Goal: Transaction & Acquisition: Purchase product/service

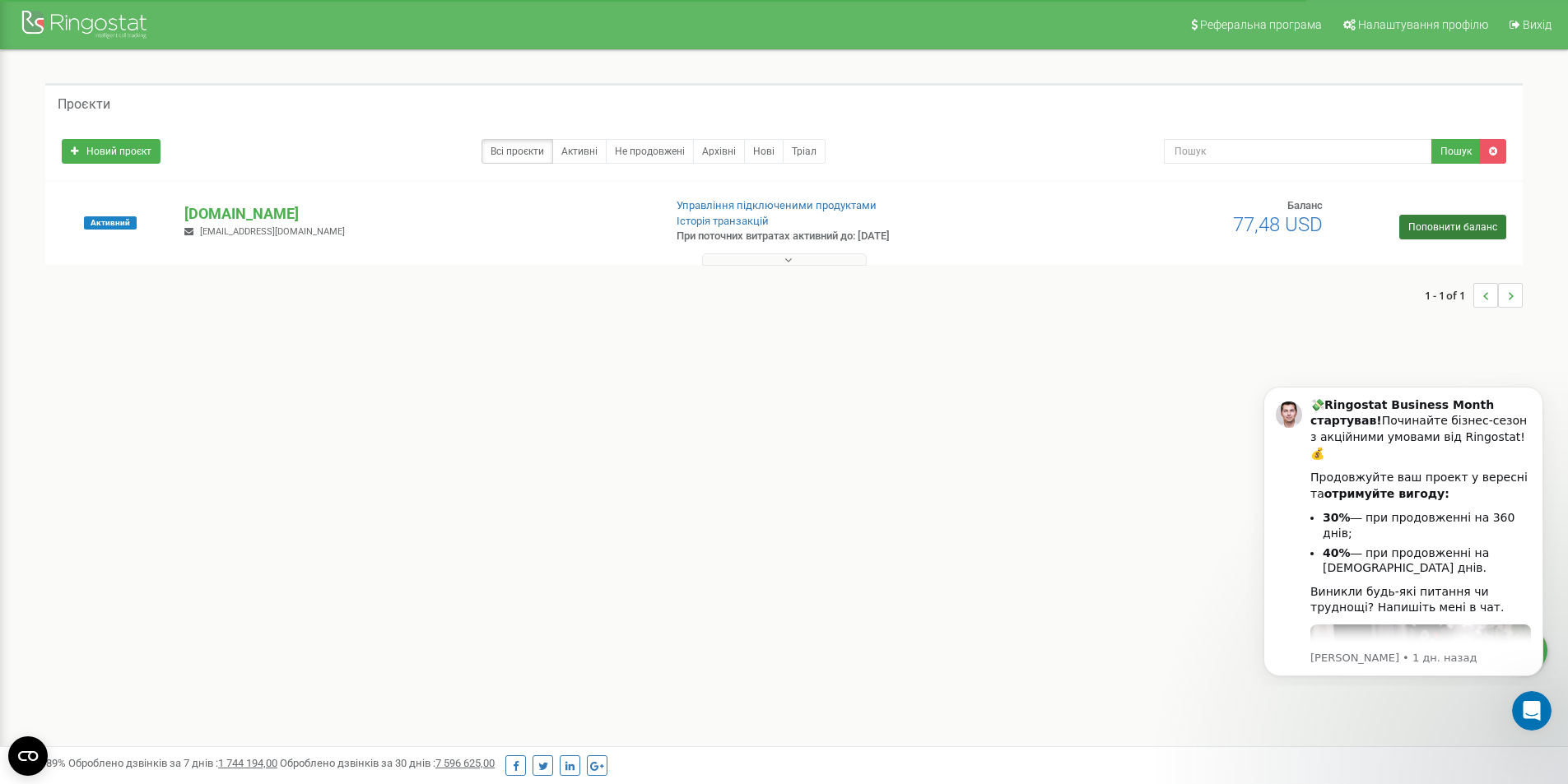
click at [1444, 223] on link "Поповнити баланс" at bounding box center [1452, 226] width 107 height 24
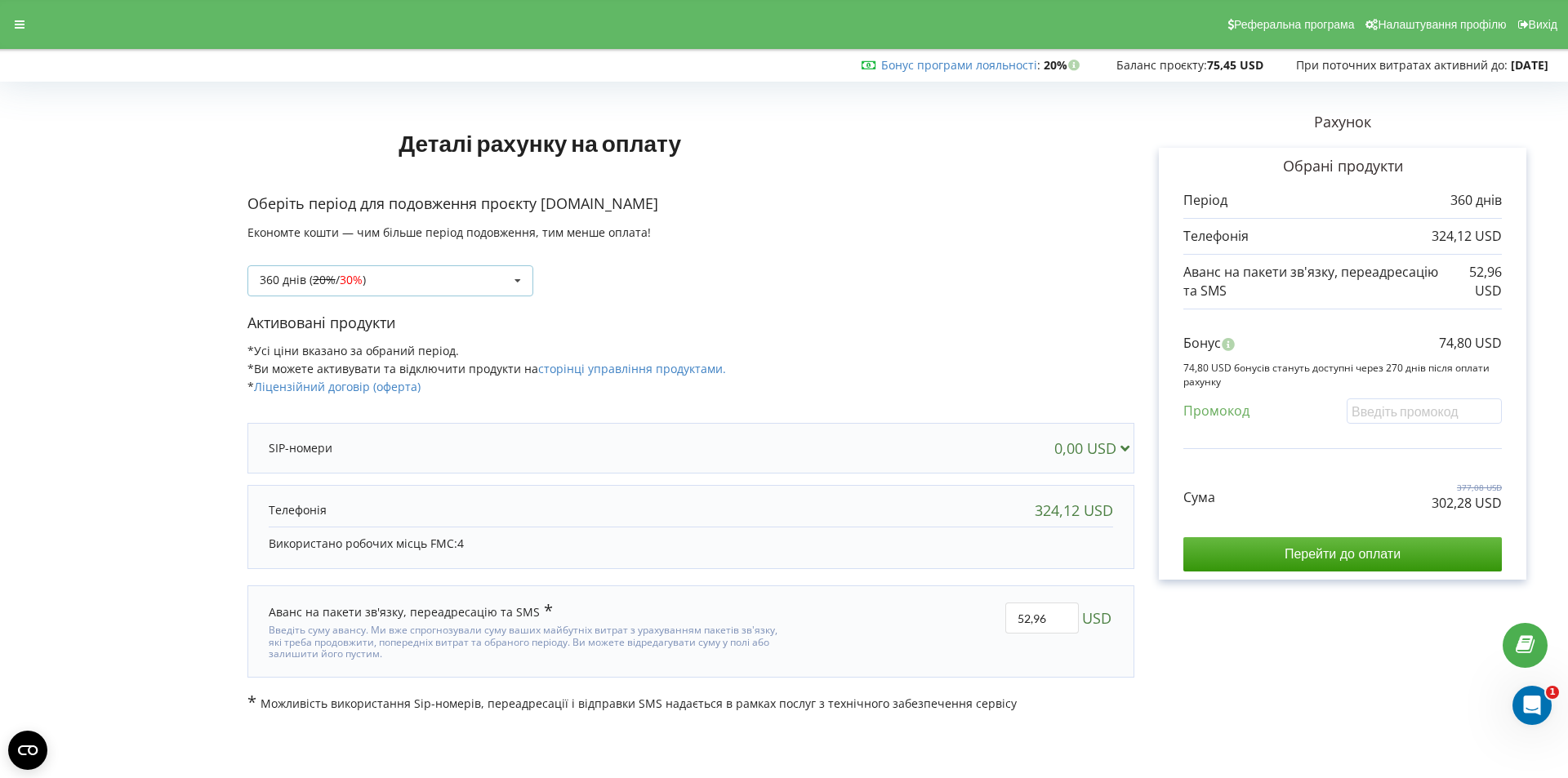
click at [510, 280] on icon at bounding box center [517, 282] width 24 height 30
click at [1096, 512] on div "324,12 USD" at bounding box center [1073, 510] width 78 height 16
drag, startPoint x: 1066, startPoint y: 626, endPoint x: 1006, endPoint y: 631, distance: 60.2
click at [1006, 631] on input "52,96" at bounding box center [1041, 618] width 73 height 31
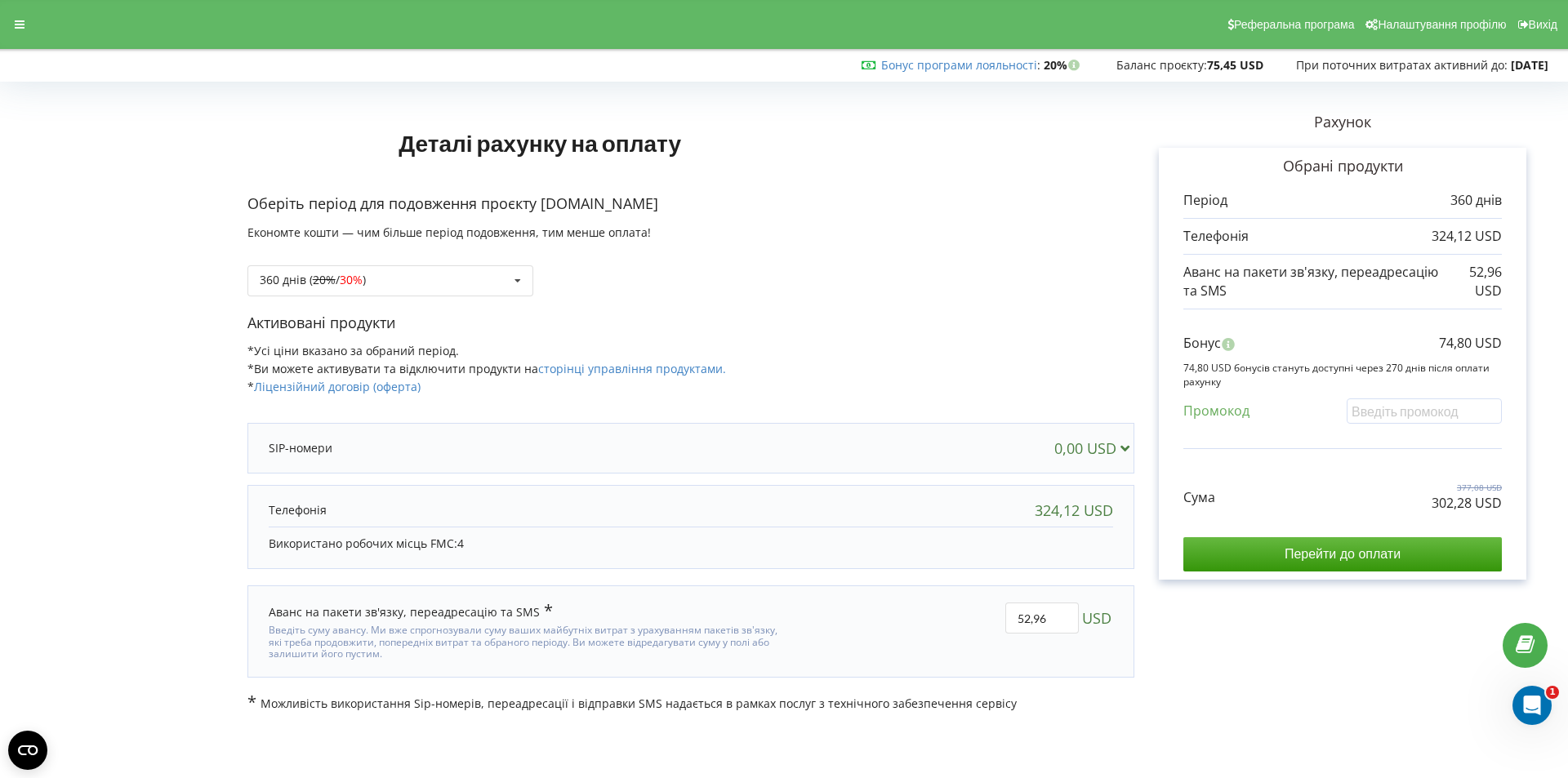
click at [891, 618] on div "52,96 USD" at bounding box center [962, 631] width 325 height 80
drag, startPoint x: 1067, startPoint y: 616, endPoint x: 915, endPoint y: 623, distance: 152.2
click at [915, 623] on div "52,96 USD" at bounding box center [962, 631] width 325 height 80
type input "0"
click at [971, 541] on div "Деталі рахунку на оплату Оберіть період для подовження проєкту [DOMAIN_NAME] Ек…" at bounding box center [784, 399] width 1533 height 625
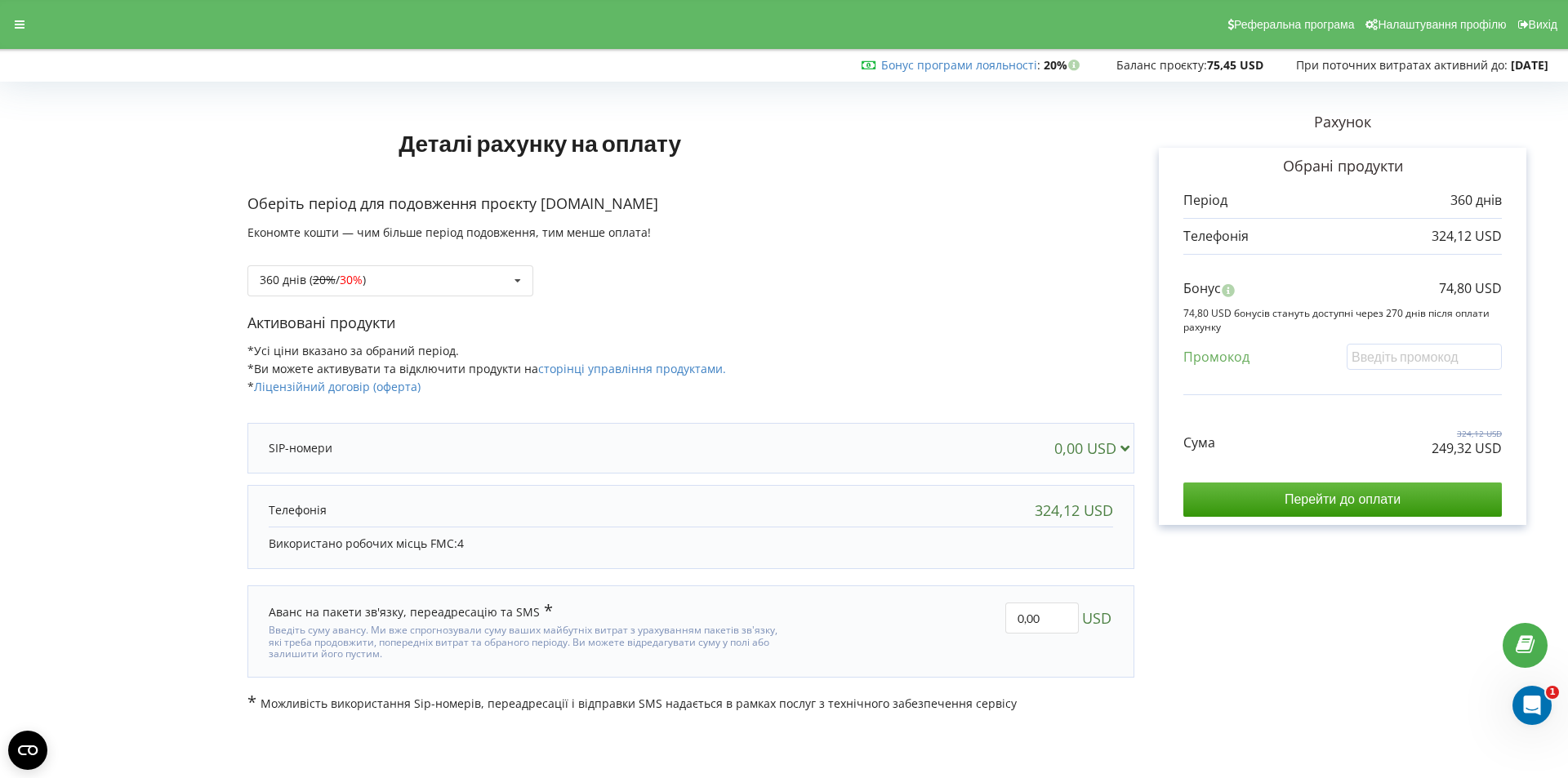
click at [1078, 516] on div "324,12 USD" at bounding box center [1073, 510] width 78 height 16
drag, startPoint x: 1059, startPoint y: 627, endPoint x: 987, endPoint y: 626, distance: 72.0
click at [987, 626] on div "0,00 USD" at bounding box center [962, 631] width 325 height 80
type input "40"
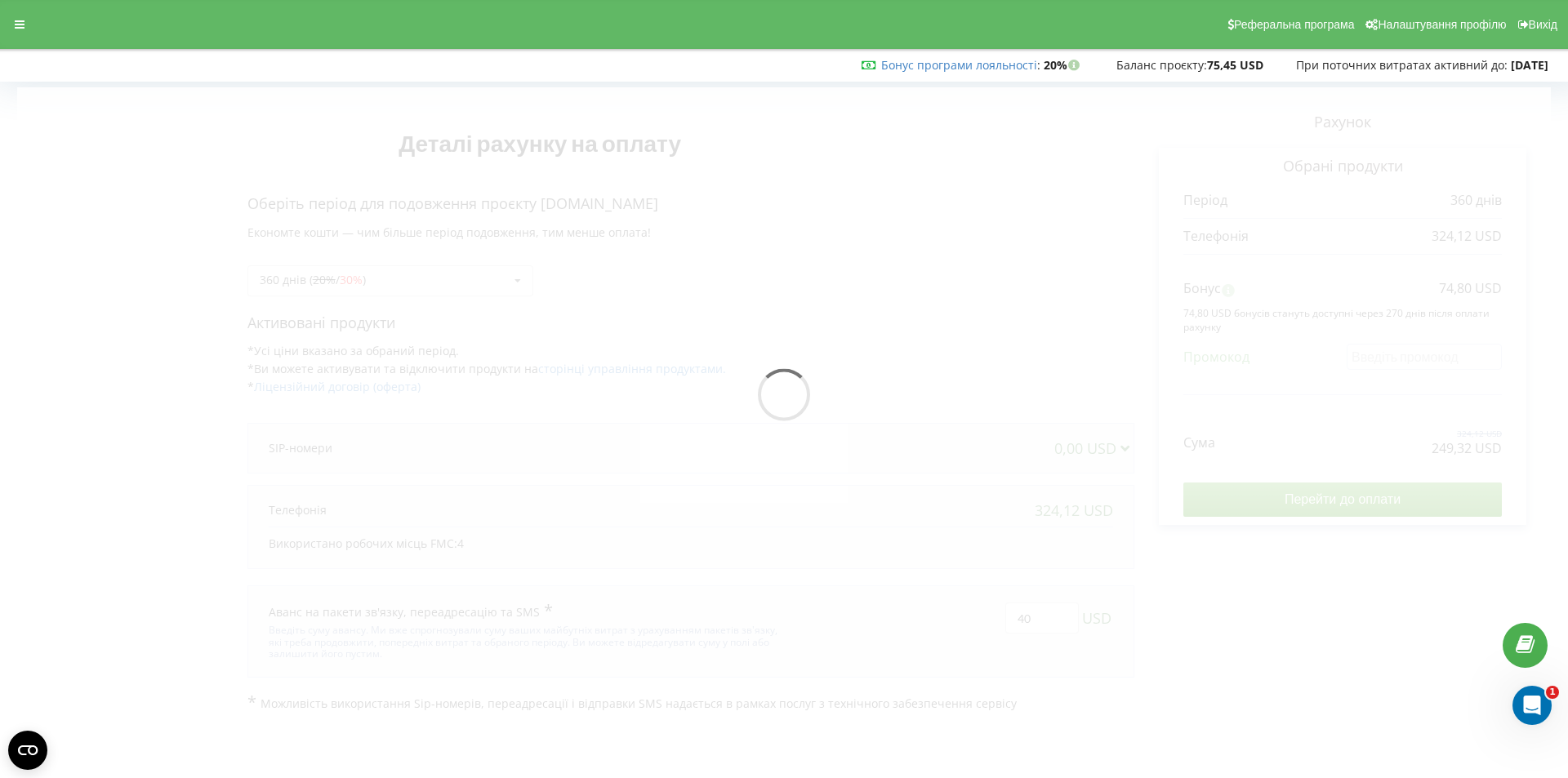
click at [982, 569] on div "Деталі рахунку на оплату Оберіть період для подовження проєкту [DOMAIN_NAME] Ек…" at bounding box center [784, 399] width 1533 height 625
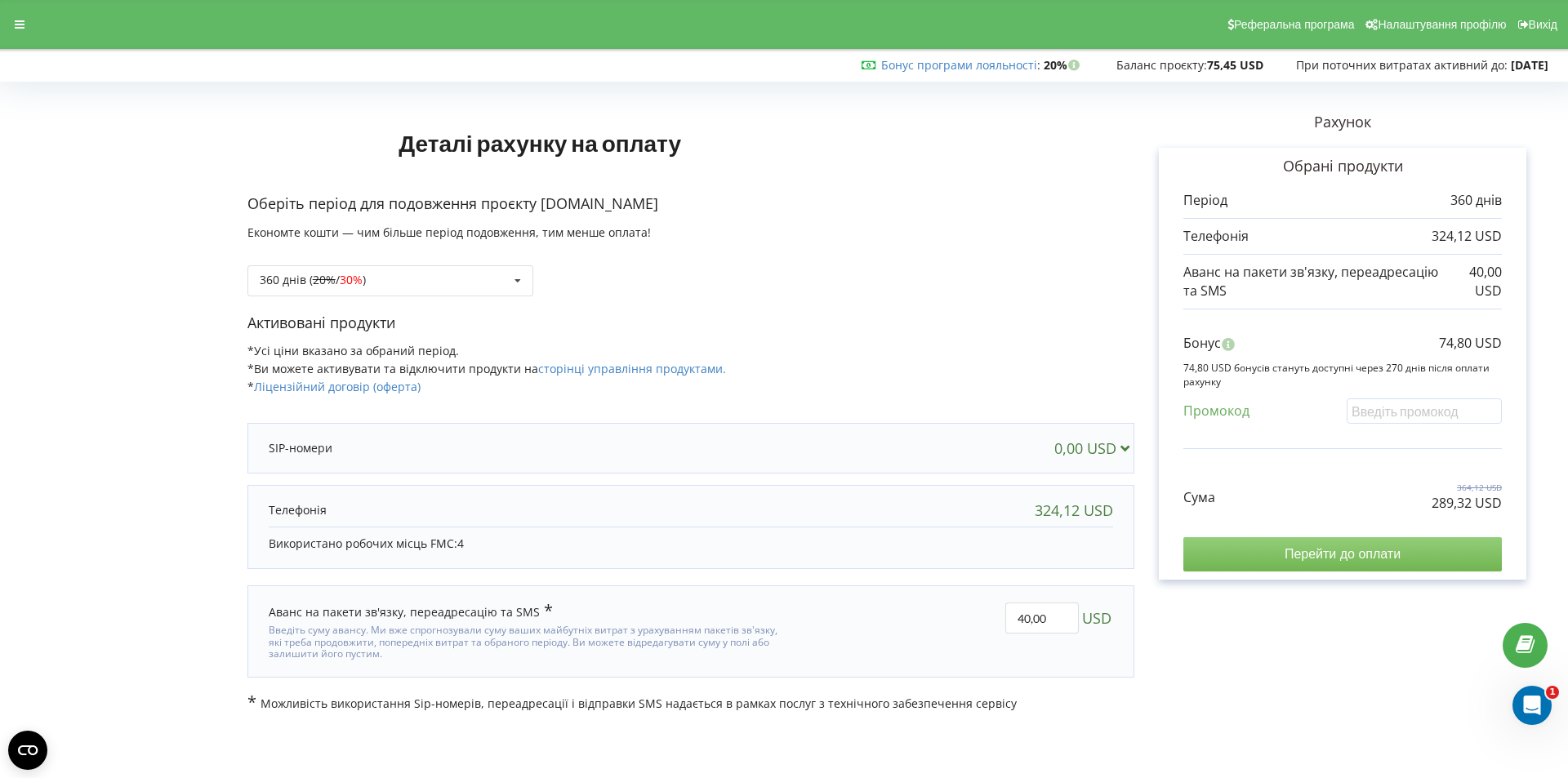
click at [1387, 555] on input "Перейти до оплати" at bounding box center [1342, 554] width 318 height 34
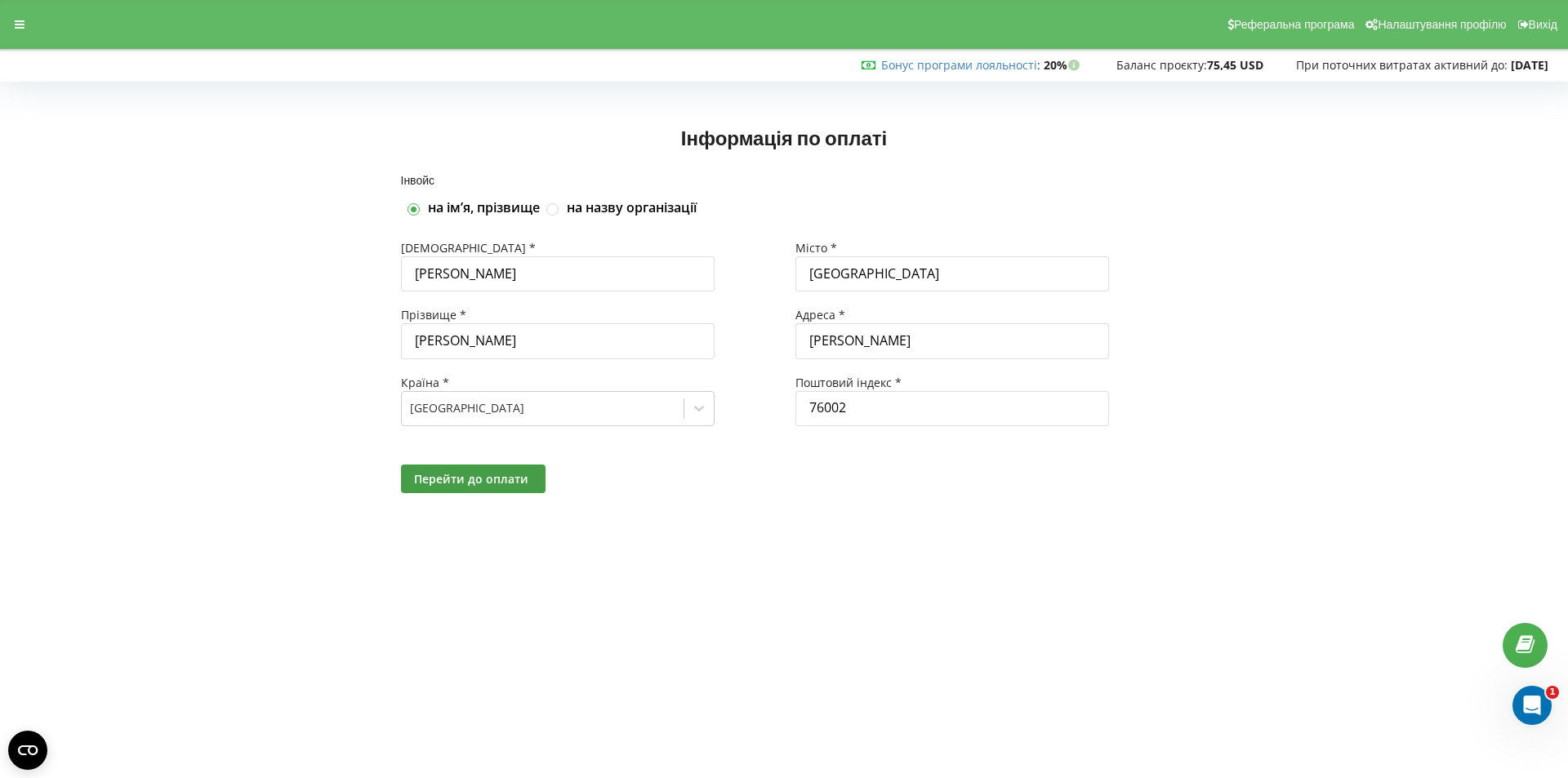
click at [677, 415] on div "Ukraine" at bounding box center [543, 407] width 282 height 26
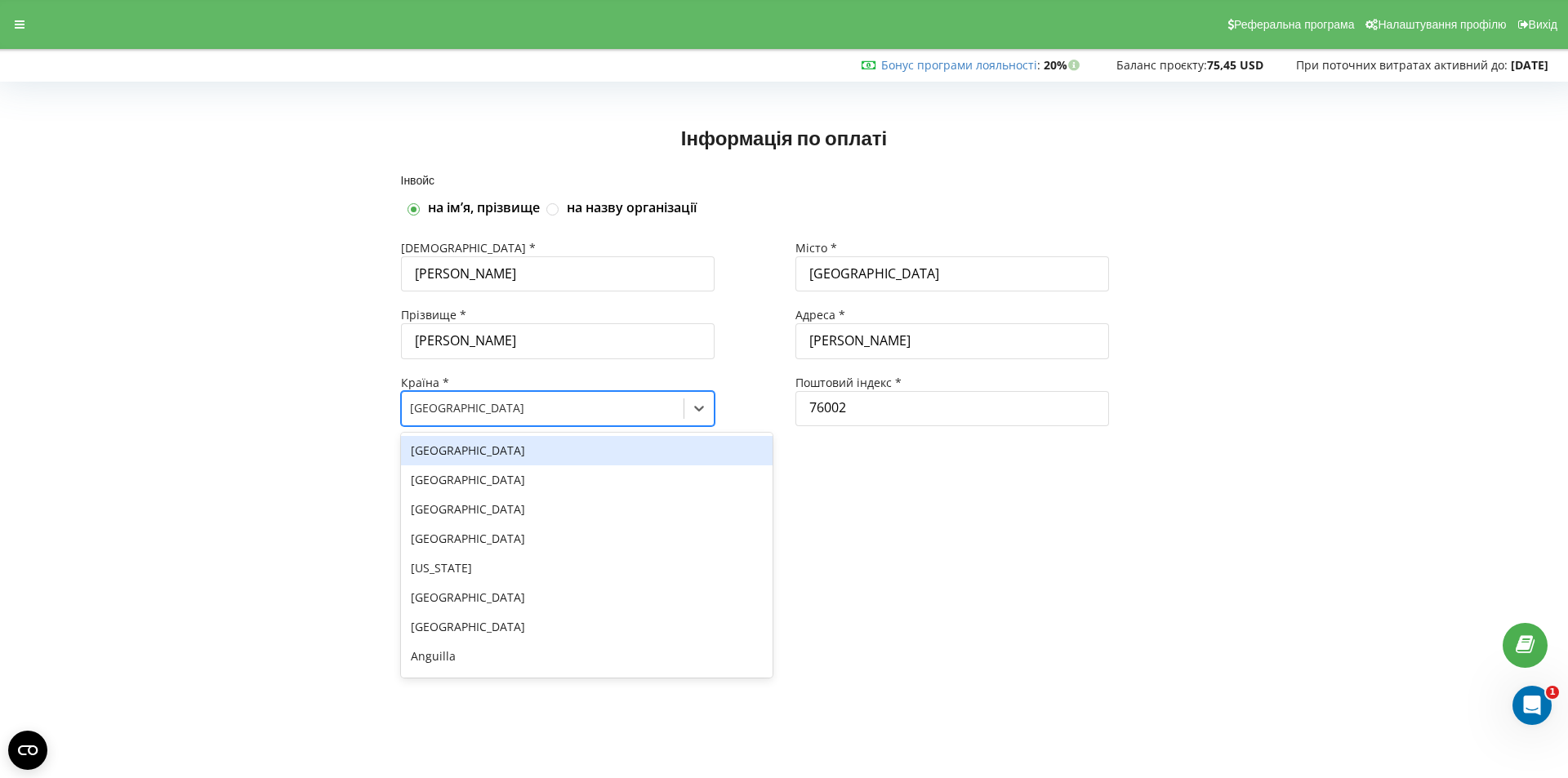
click at [677, 415] on div "Ukraine" at bounding box center [543, 407] width 282 height 26
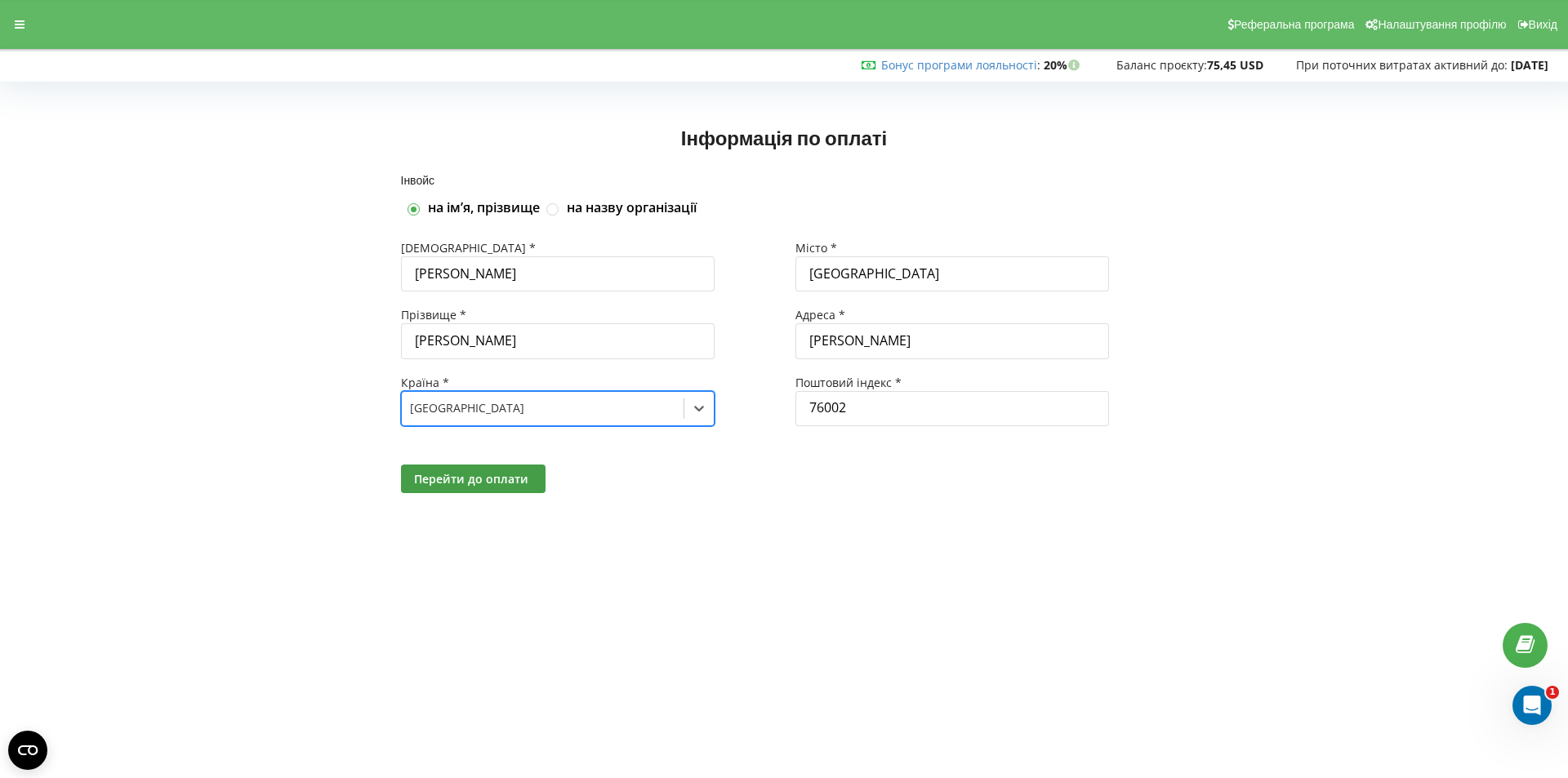
click at [823, 471] on div at bounding box center [981, 479] width 395 height 29
click at [522, 471] on span "Перейти до оплати" at bounding box center [471, 478] width 114 height 15
